Goal: Task Accomplishment & Management: Manage account settings

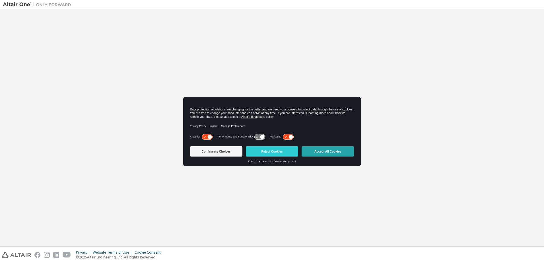
click at [335, 156] on button "Accept All Cookies" at bounding box center [328, 151] width 52 height 10
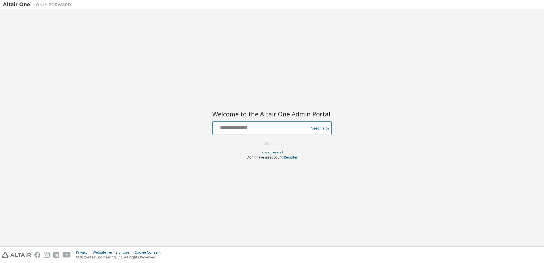
click at [265, 131] on input "text" at bounding box center [261, 127] width 93 height 8
type input "**********"
click at [274, 145] on button "Continue" at bounding box center [272, 143] width 26 height 9
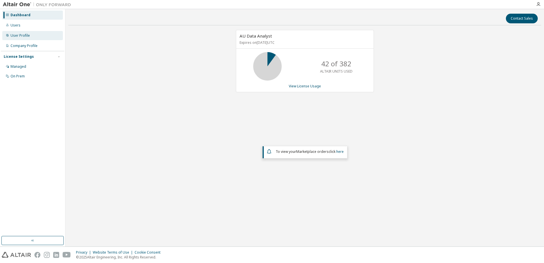
click at [22, 34] on div "User Profile" at bounding box center [20, 35] width 19 height 5
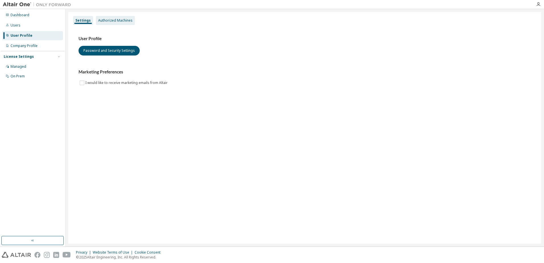
click at [123, 19] on div "Authorized Machines" at bounding box center [115, 20] width 34 height 5
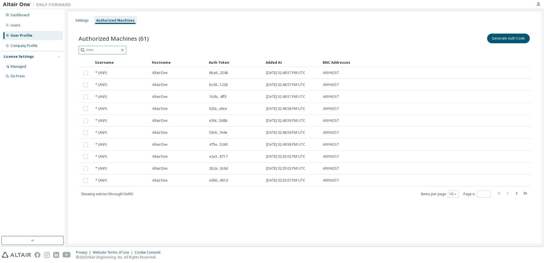
click at [89, 52] on input "text" at bounding box center [103, 50] width 34 height 6
type input "********"
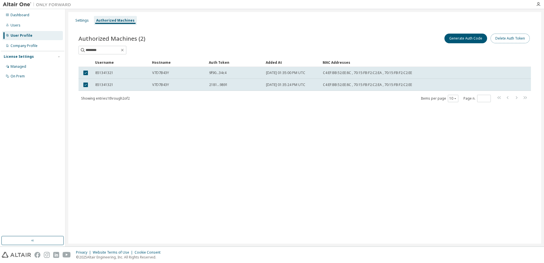
click at [518, 41] on button "Delete Auth Token" at bounding box center [510, 39] width 39 height 10
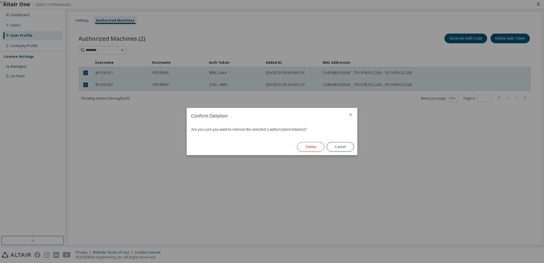
click at [313, 147] on button "Delete" at bounding box center [310, 147] width 27 height 10
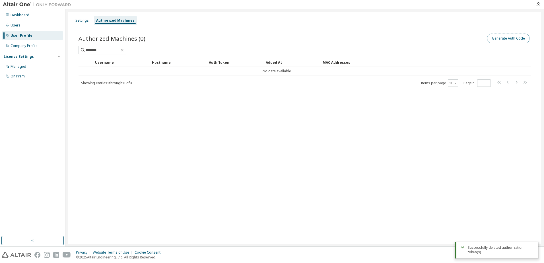
click at [500, 43] on button "Generate Auth Code" at bounding box center [508, 39] width 43 height 10
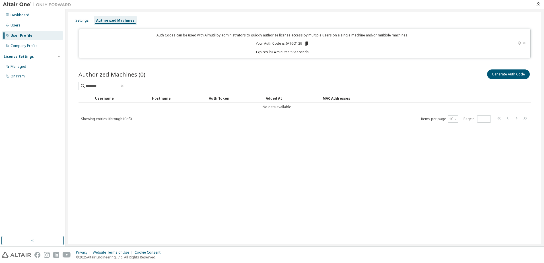
click at [306, 42] on icon at bounding box center [306, 44] width 3 height 4
